Goal: Task Accomplishment & Management: Use online tool/utility

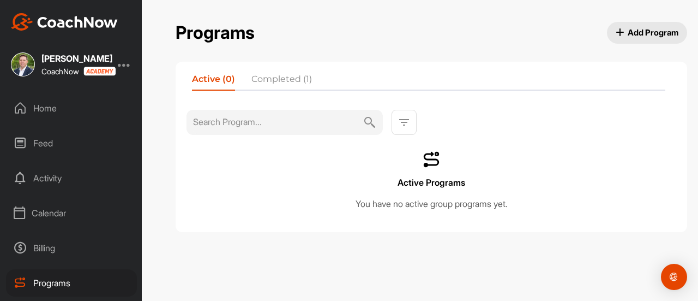
click at [50, 149] on div "Feed" at bounding box center [71, 142] width 131 height 27
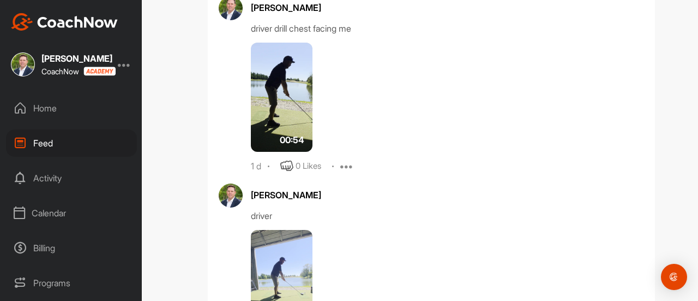
scroll to position [6352, 0]
click at [284, 253] on img at bounding box center [282, 284] width 62 height 109
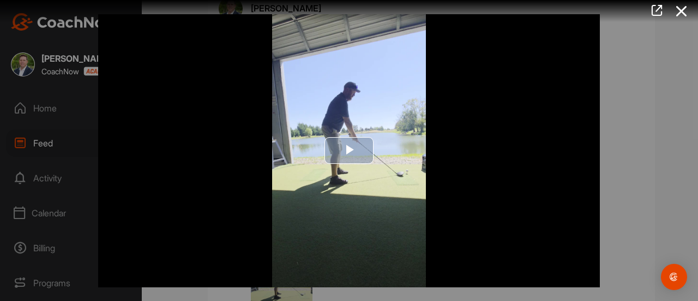
click at [349, 151] on span "Video Player" at bounding box center [349, 151] width 0 height 0
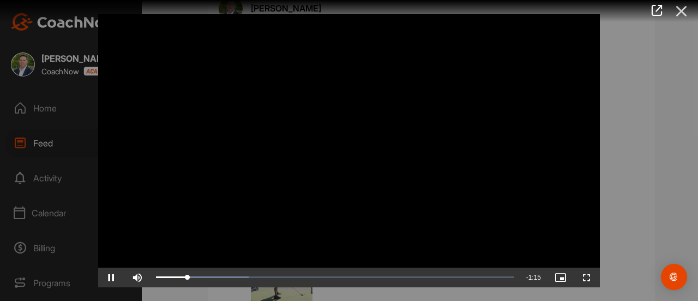
click at [680, 9] on icon at bounding box center [681, 11] width 25 height 20
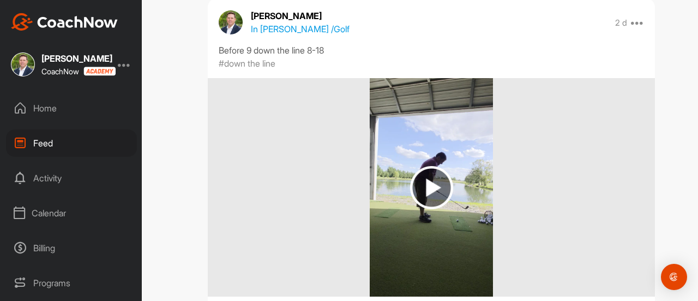
scroll to position [8245, 0]
click at [439, 178] on img at bounding box center [431, 187] width 43 height 43
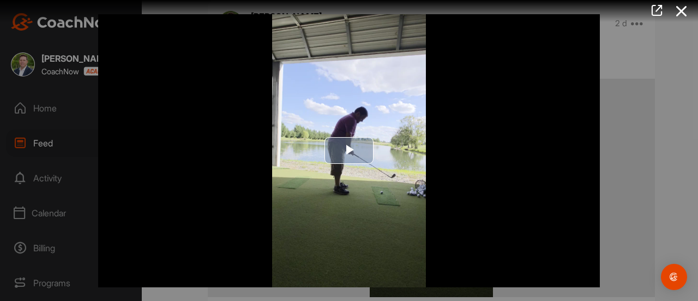
click at [349, 151] on span "Video Player" at bounding box center [349, 151] width 0 height 0
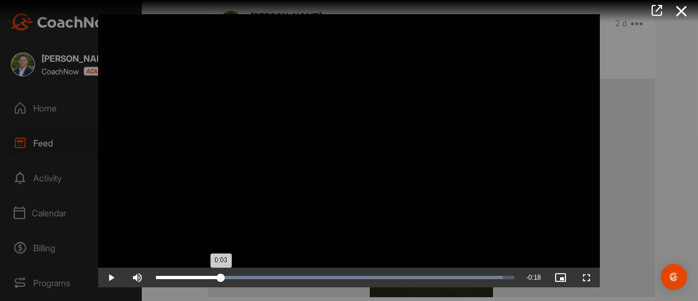
click at [221, 277] on div "0:03" at bounding box center [188, 276] width 65 height 3
click at [240, 283] on div "Loaded : 96.82% 0:04 0:05" at bounding box center [335, 277] width 369 height 20
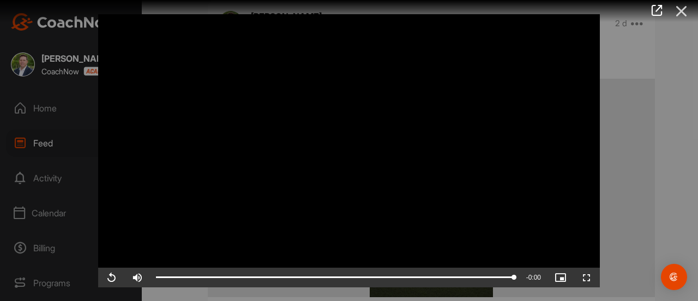
click at [682, 9] on icon at bounding box center [681, 11] width 25 height 20
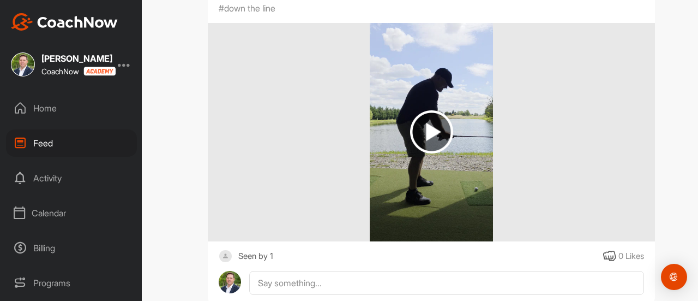
scroll to position [11784, 0]
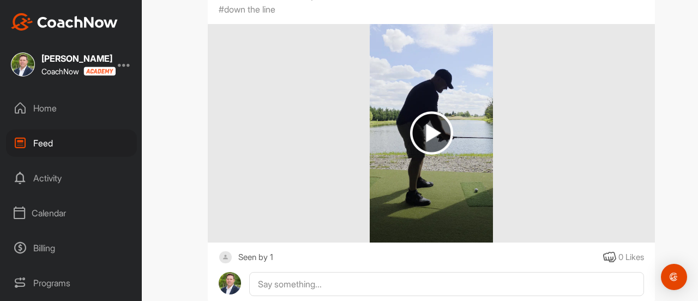
click at [444, 128] on img at bounding box center [431, 132] width 43 height 43
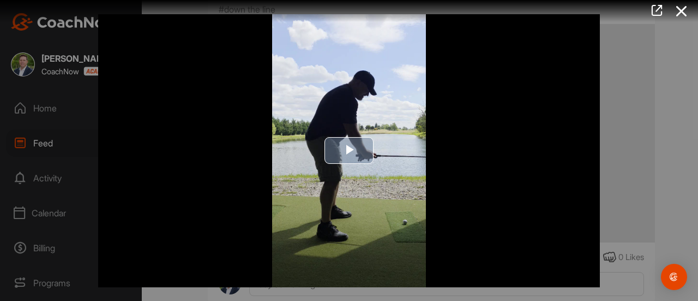
click at [349, 151] on span "Video Player" at bounding box center [349, 151] width 0 height 0
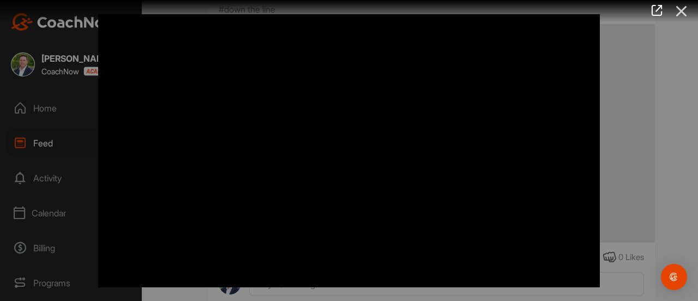
click at [685, 7] on icon at bounding box center [681, 11] width 25 height 20
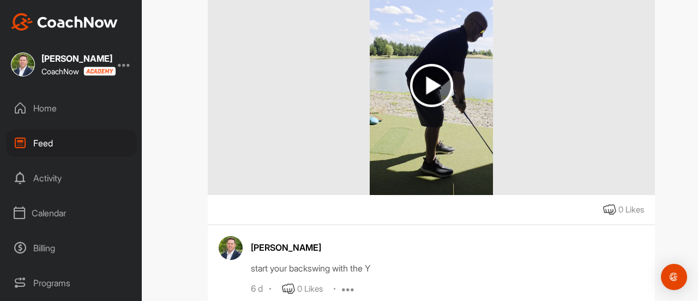
scroll to position [16339, 0]
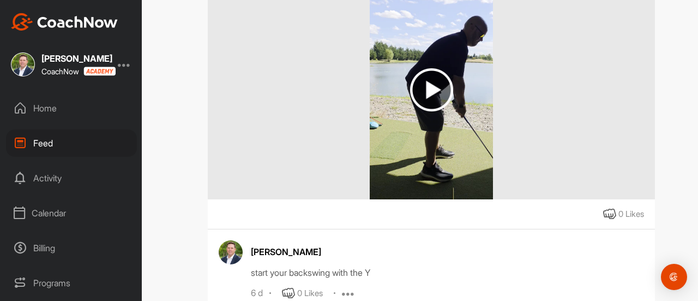
click at [435, 79] on img at bounding box center [431, 89] width 43 height 43
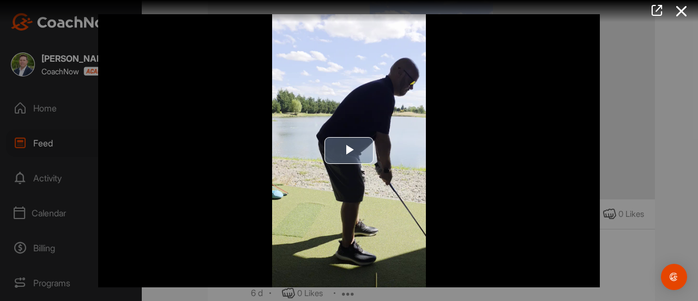
click at [349, 151] on span "Video Player" at bounding box center [349, 151] width 0 height 0
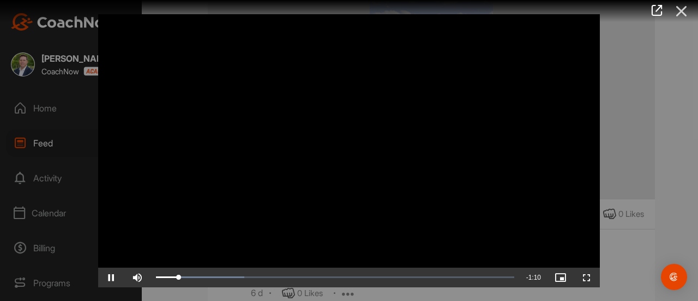
click at [685, 9] on icon at bounding box center [681, 11] width 25 height 20
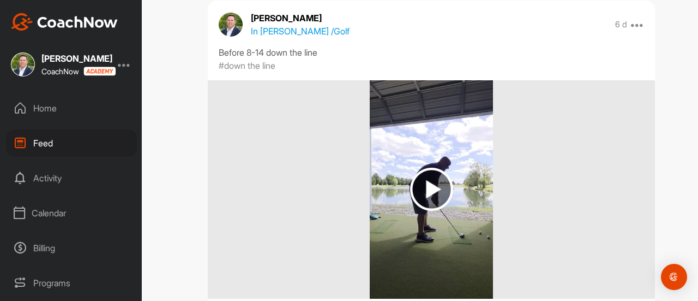
scroll to position [17062, 0]
click at [421, 193] on img at bounding box center [431, 188] width 43 height 43
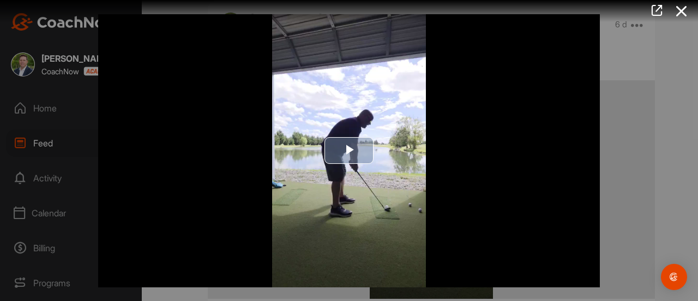
click at [328, 129] on img "Video Player" at bounding box center [349, 150] width 502 height 273
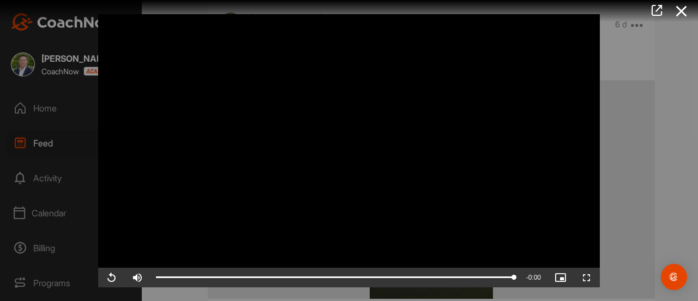
click at [400, 182] on video "Video Player" at bounding box center [349, 150] width 502 height 273
click at [679, 10] on icon at bounding box center [681, 11] width 25 height 20
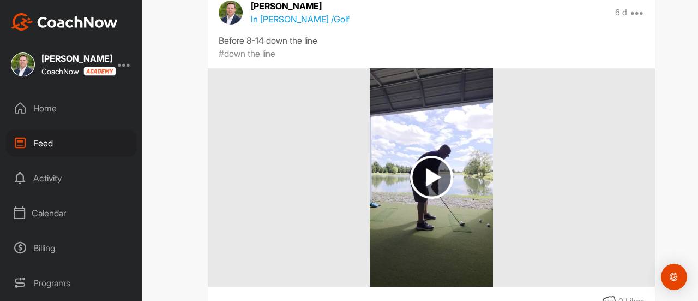
scroll to position [17072, 0]
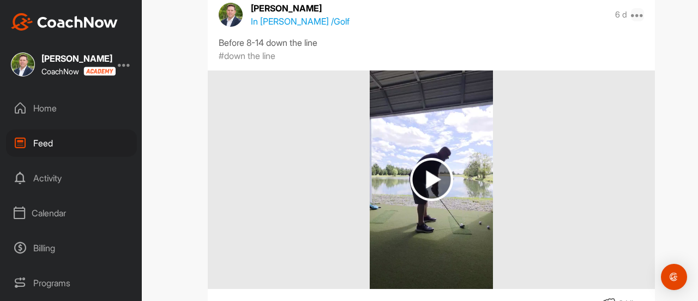
click at [636, 8] on icon at bounding box center [637, 14] width 13 height 13
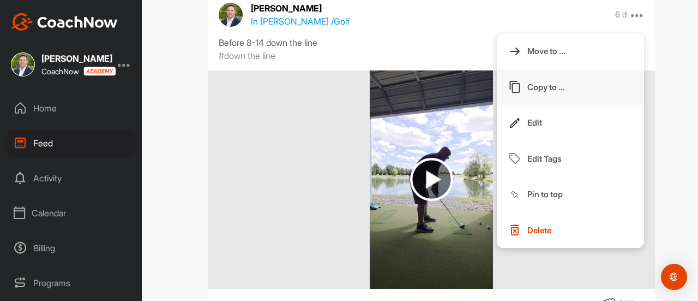
click at [544, 81] on p "Copy to ..." at bounding box center [547, 86] width 38 height 11
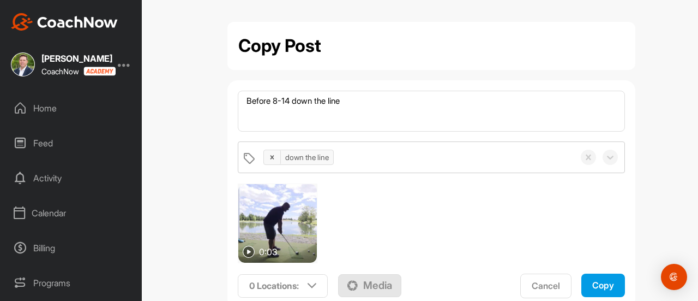
click at [363, 285] on p "Media" at bounding box center [377, 285] width 29 height 15
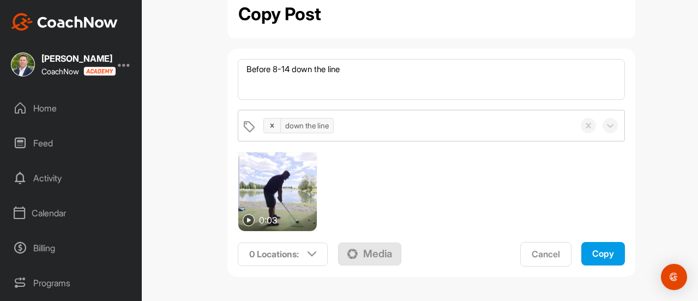
scroll to position [31, 0]
click at [312, 255] on icon at bounding box center [312, 254] width 9 height 9
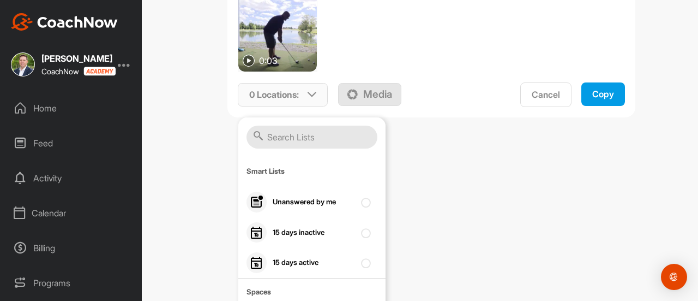
scroll to position [0, 0]
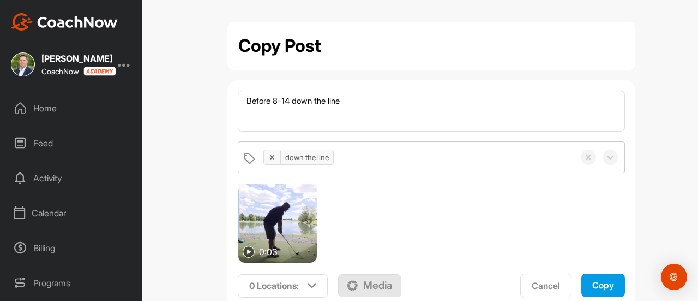
click at [539, 280] on div "Cancel" at bounding box center [546, 285] width 28 height 11
click at [544, 281] on div "Cancel" at bounding box center [546, 285] width 28 height 11
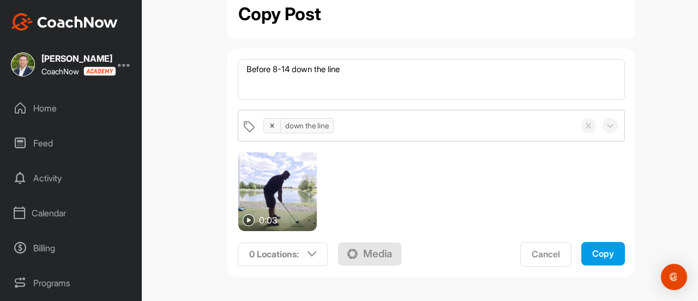
scroll to position [32, 0]
click at [546, 253] on div "Cancel" at bounding box center [546, 253] width 28 height 11
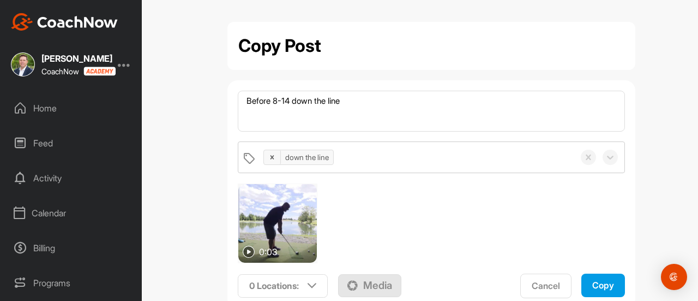
click at [546, 253] on form "Before 8-14 down the line down the line 0:03 0 Locations : Smart Lists Unanswer…" at bounding box center [431, 194] width 408 height 228
click at [546, 280] on div "Cancel" at bounding box center [546, 285] width 28 height 11
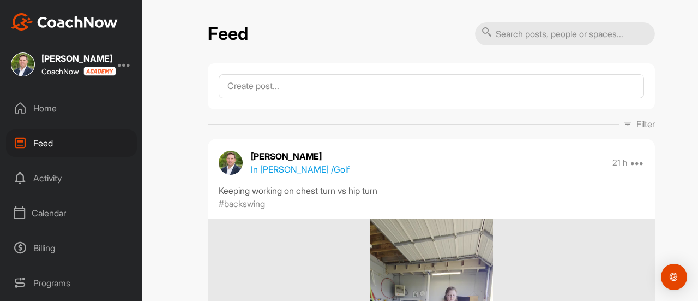
click at [518, 33] on input "text" at bounding box center [565, 33] width 180 height 23
type input "dennis"
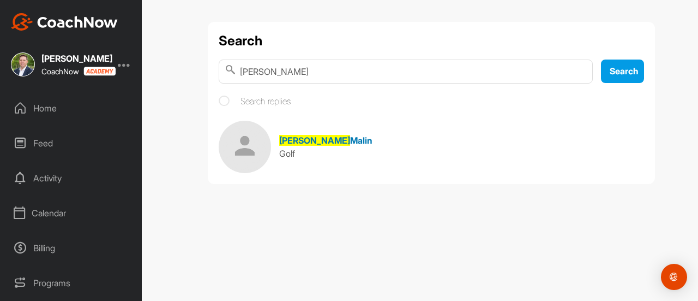
click at [350, 143] on span "Malin" at bounding box center [361, 140] width 22 height 11
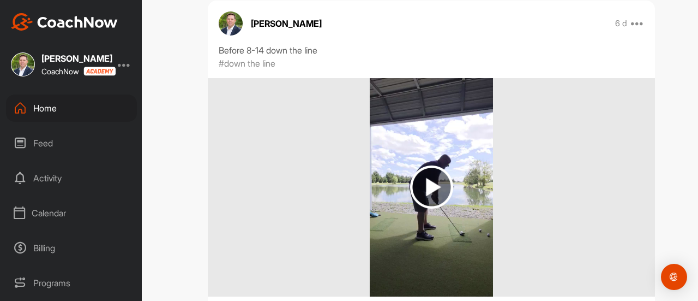
scroll to position [1383, 0]
click at [639, 19] on icon at bounding box center [637, 23] width 13 height 13
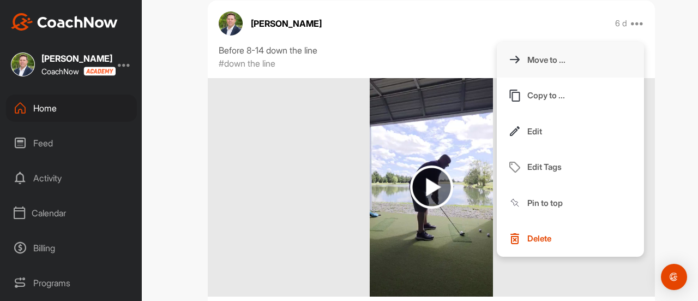
drag, startPoint x: 427, startPoint y: 135, endPoint x: 546, endPoint y: 56, distance: 142.4
click at [546, 56] on p "Move to ..." at bounding box center [547, 59] width 38 height 11
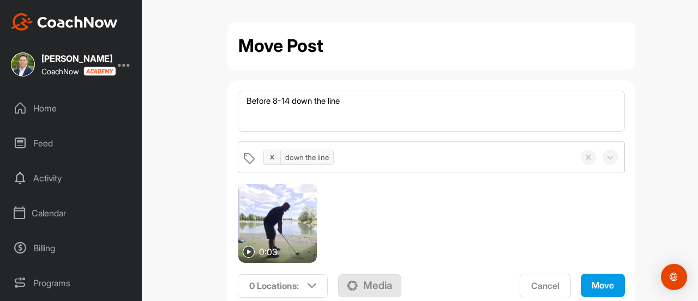
click at [542, 291] on button "Cancel" at bounding box center [545, 285] width 51 height 25
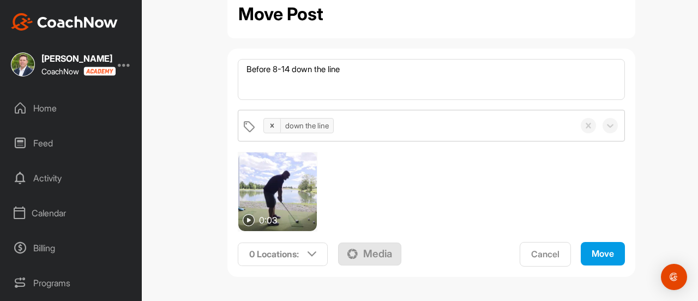
click at [550, 249] on div "Cancel" at bounding box center [545, 253] width 28 height 11
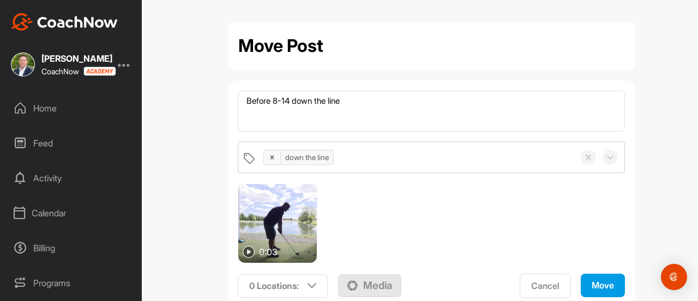
click at [550, 281] on div "Cancel" at bounding box center [545, 285] width 28 height 11
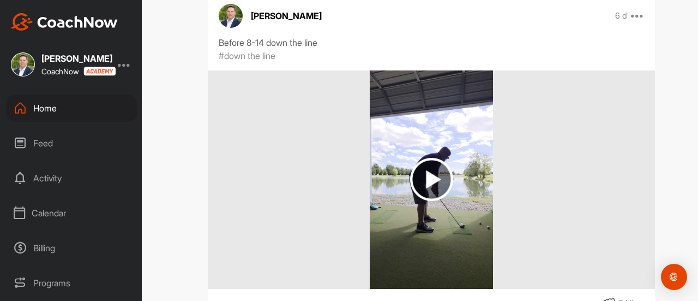
scroll to position [1392, 0]
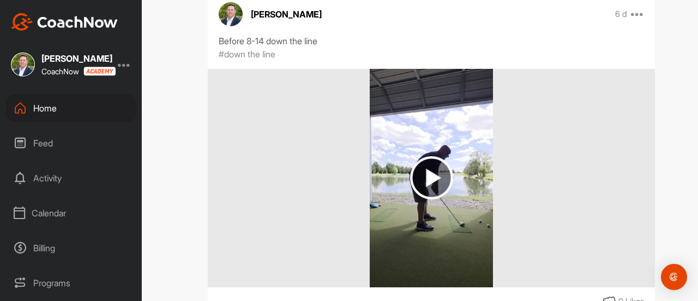
click at [441, 135] on img at bounding box center [431, 178] width 123 height 218
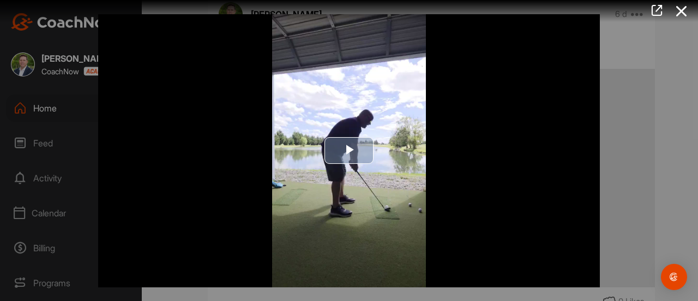
drag, startPoint x: 472, startPoint y: 188, endPoint x: 370, endPoint y: 169, distance: 103.8
click at [370, 169] on img "Video Player" at bounding box center [349, 150] width 502 height 273
